Goal: Transaction & Acquisition: Purchase product/service

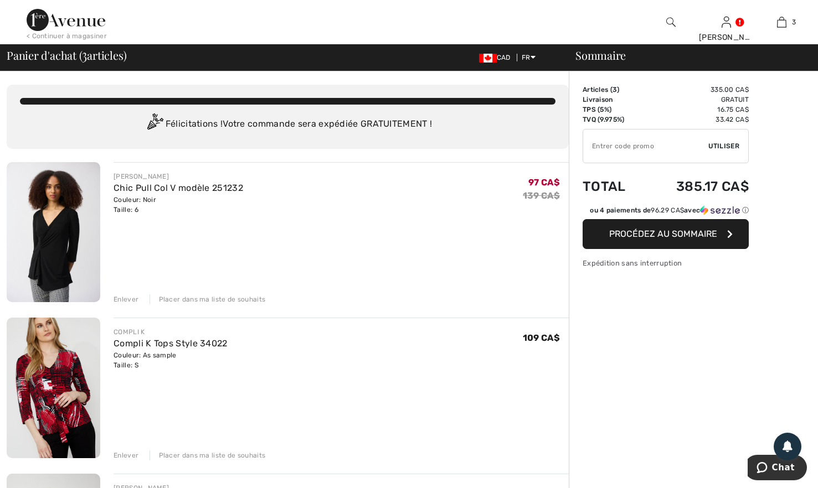
click at [674, 15] on img at bounding box center [670, 21] width 9 height 13
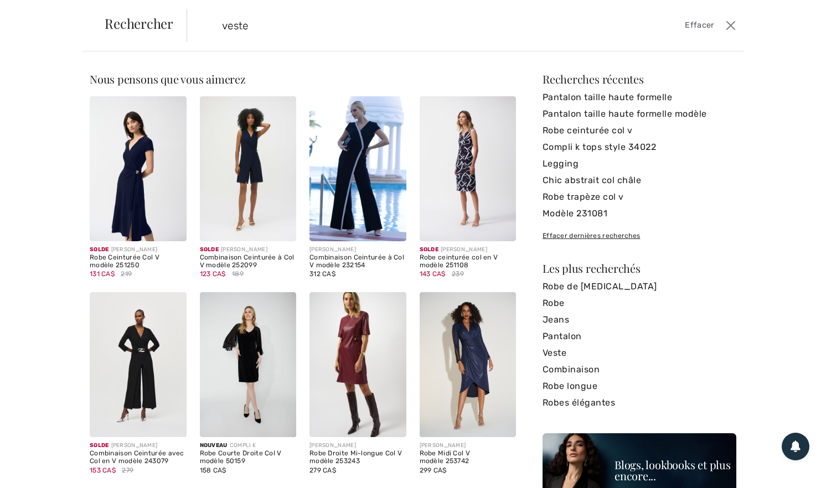
type input "veste"
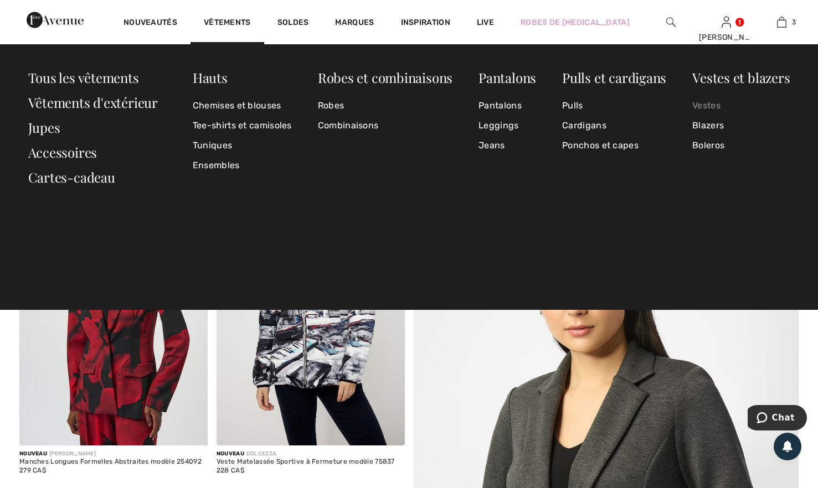
click at [712, 106] on link "Vestes" at bounding box center [740, 106] width 97 height 20
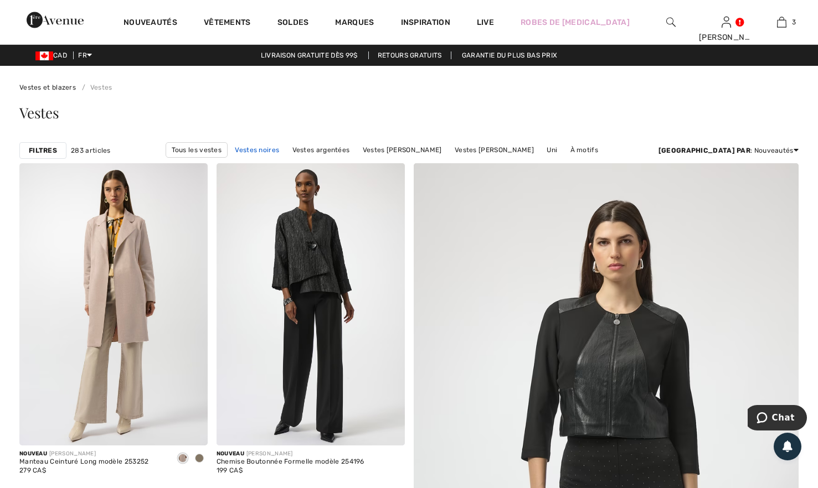
click at [276, 146] on link "Vestes noires" at bounding box center [256, 150] width 55 height 14
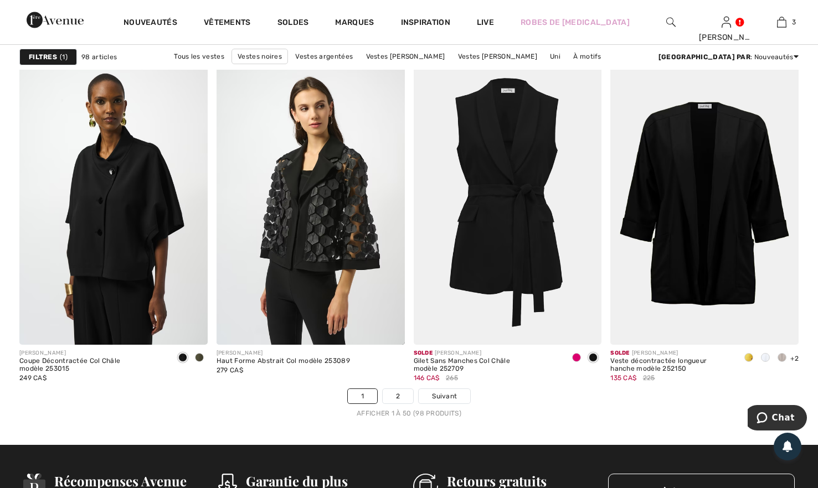
scroll to position [4982, 0]
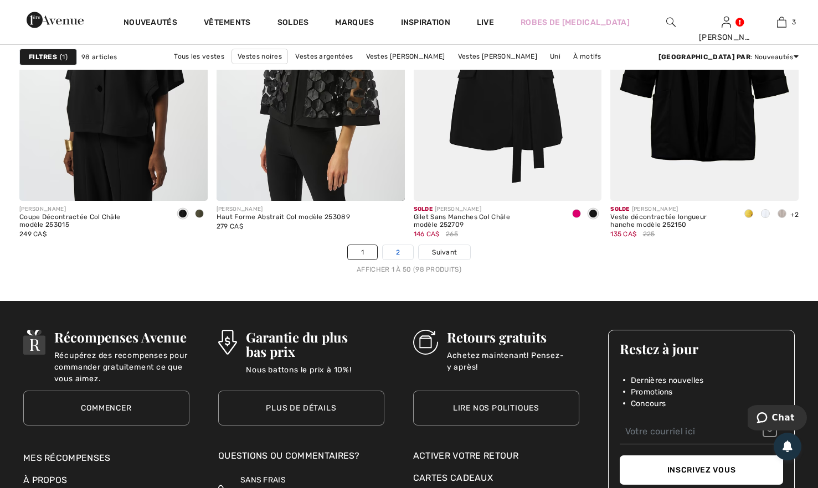
click at [399, 251] on link "2" at bounding box center [397, 252] width 30 height 14
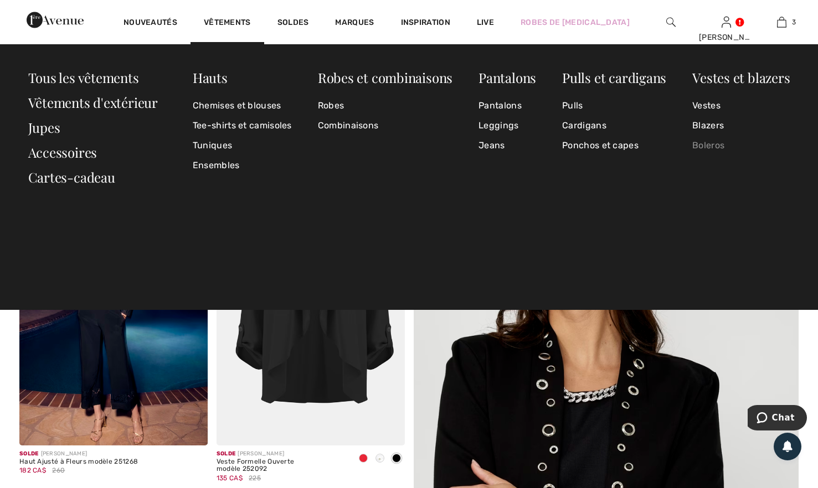
click at [716, 145] on link "Boleros" at bounding box center [740, 146] width 97 height 20
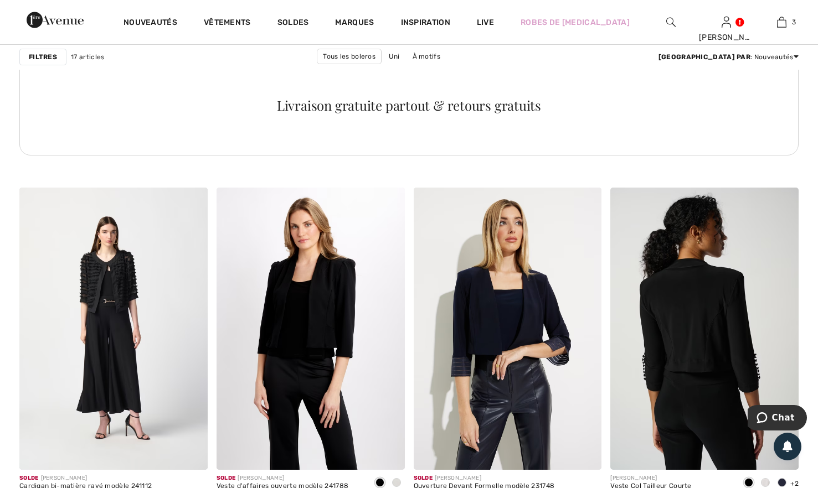
scroll to position [1439, 0]
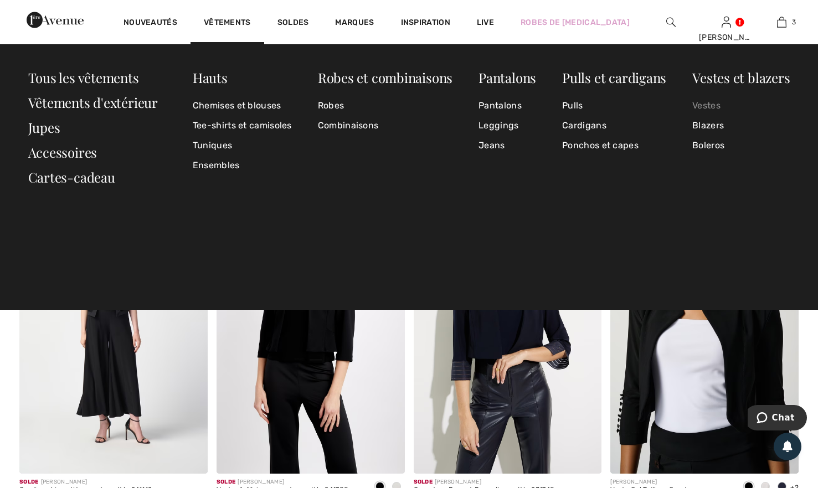
click at [702, 104] on link "Vestes" at bounding box center [740, 106] width 97 height 20
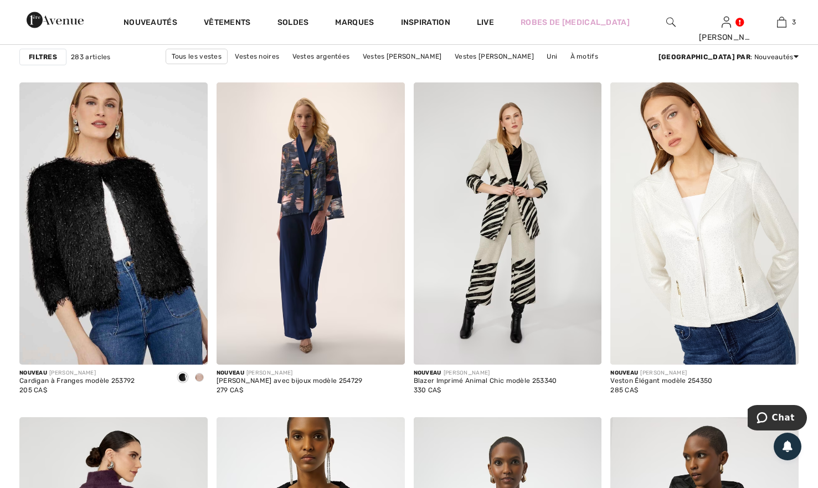
scroll to position [4816, 0]
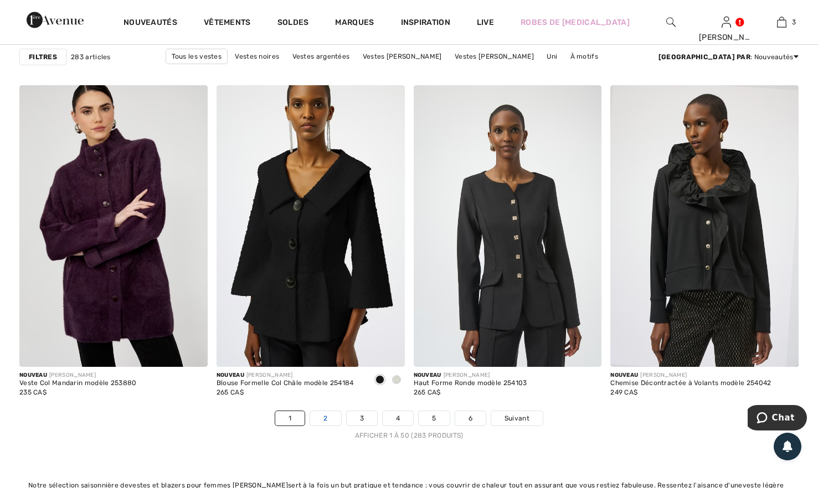
click at [325, 413] on link "2" at bounding box center [325, 418] width 30 height 14
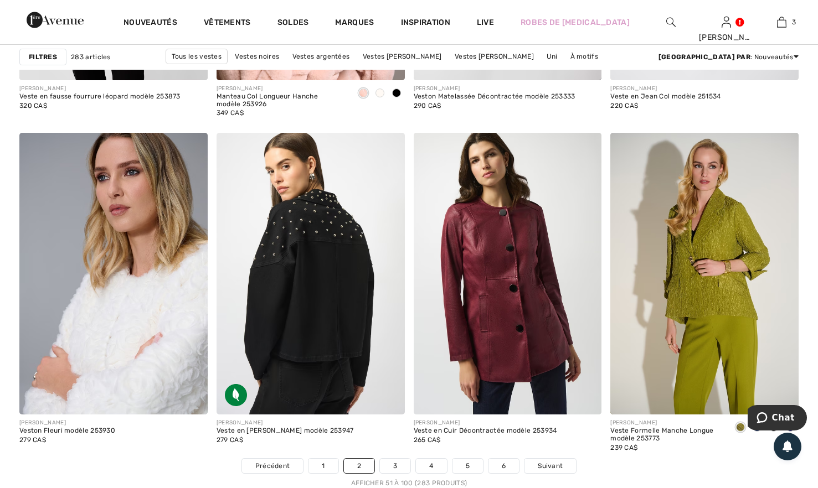
scroll to position [5037, 0]
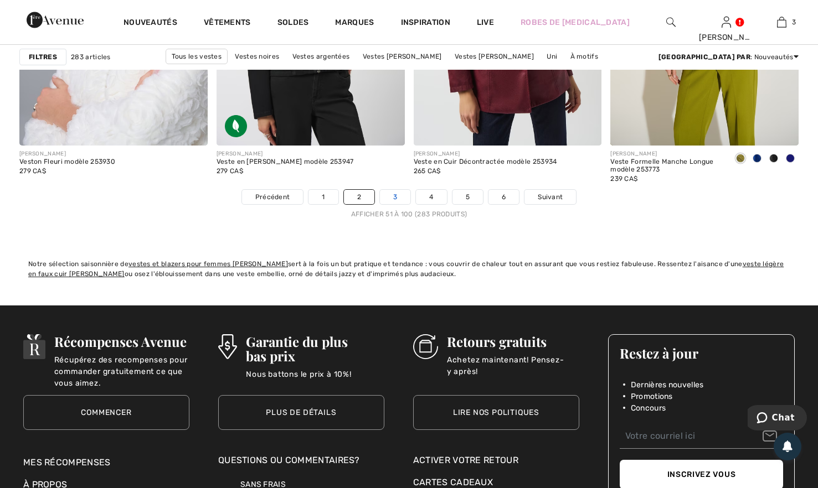
click at [400, 199] on link "3" at bounding box center [395, 197] width 30 height 14
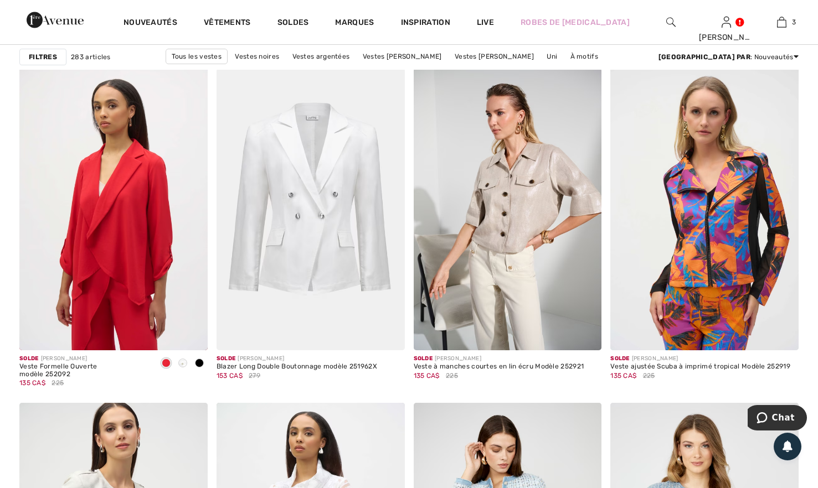
scroll to position [4816, 0]
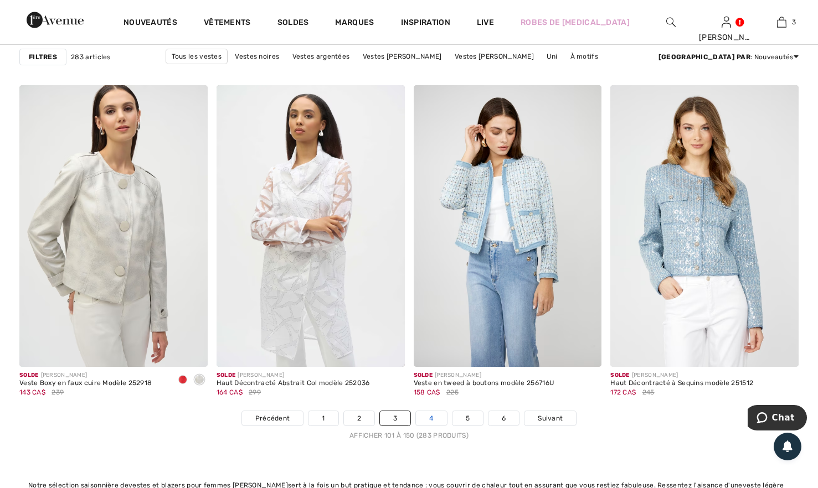
click at [432, 415] on link "4" at bounding box center [431, 418] width 30 height 14
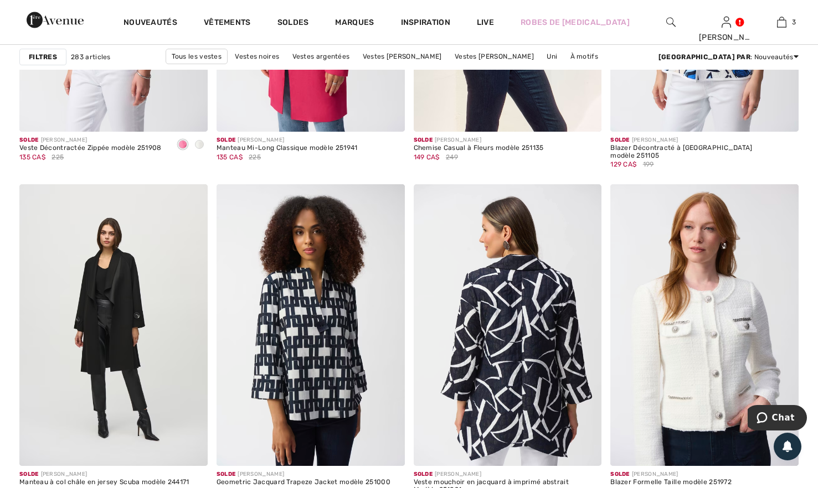
scroll to position [4816, 0]
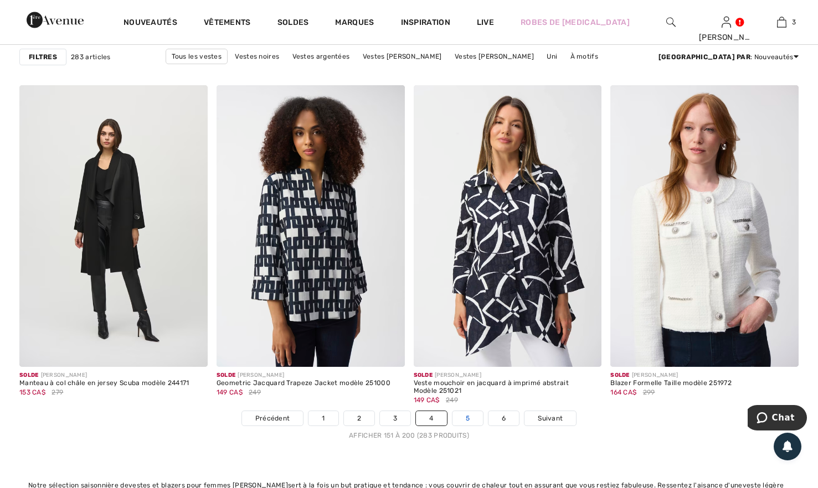
click at [464, 417] on link "5" at bounding box center [467, 418] width 30 height 14
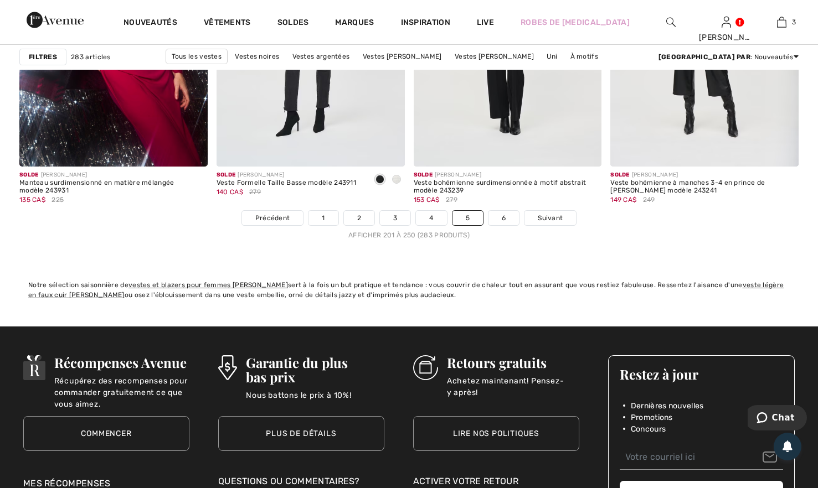
scroll to position [4926, 0]
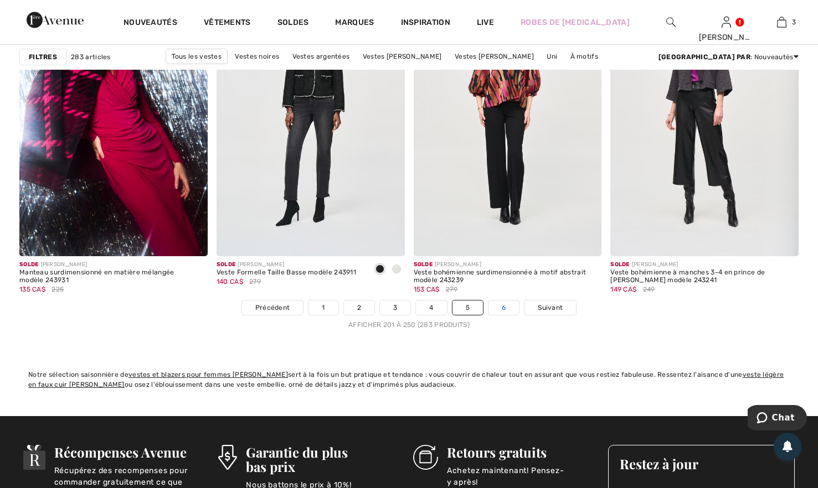
click at [506, 308] on link "6" at bounding box center [503, 308] width 30 height 14
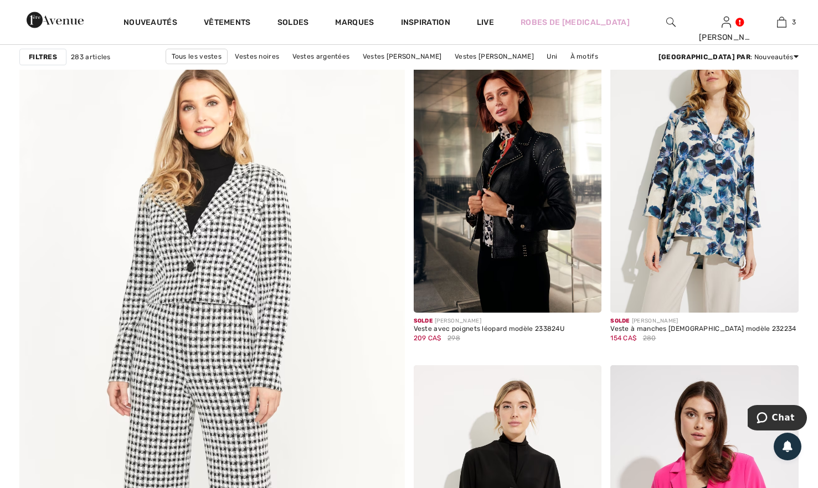
scroll to position [2436, 0]
